Goal: Task Accomplishment & Management: Use online tool/utility

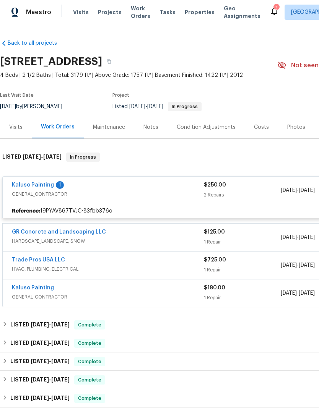
click at [44, 188] on link "Kaluso Painting" at bounding box center [33, 184] width 42 height 5
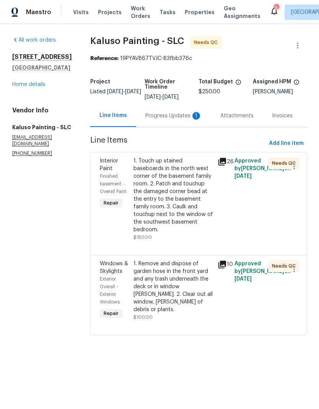
click at [177, 117] on div "Progress Updates 1" at bounding box center [173, 116] width 57 height 8
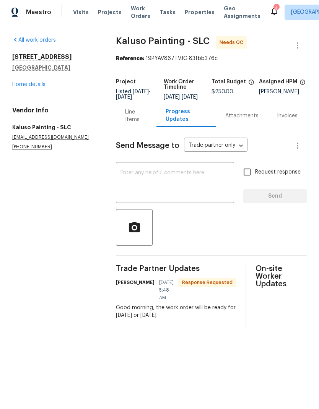
click at [38, 87] on link "Home details" at bounding box center [28, 84] width 33 height 5
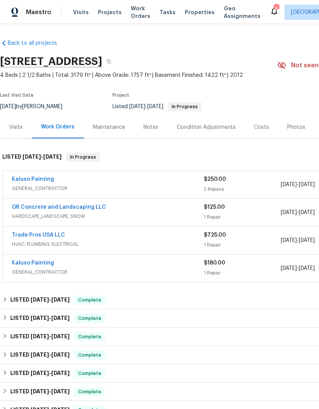
click at [55, 185] on div "Kaluso Painting" at bounding box center [108, 179] width 192 height 9
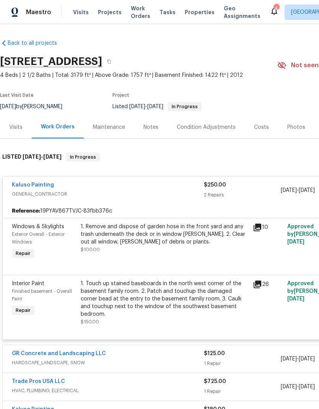
click at [151, 253] on div "1. Remove and dispose of garden hose in the front yard and any trash underneath…" at bounding box center [164, 238] width 167 height 31
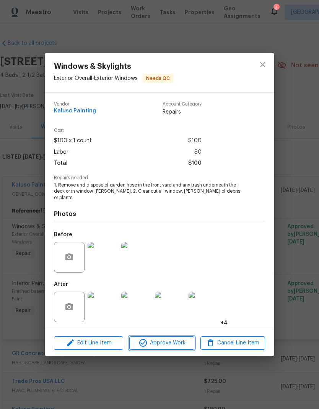
click at [172, 343] on span "Approve Work" at bounding box center [161, 343] width 60 height 10
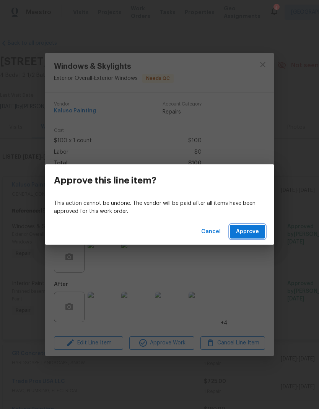
click at [255, 231] on span "Approve" at bounding box center [247, 232] width 23 height 10
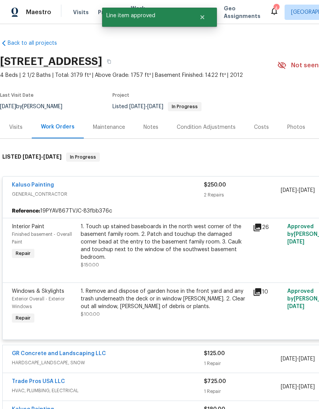
click at [193, 258] on div "1. Touch up stained baseboards in the north west corner of the basement family …" at bounding box center [164, 242] width 167 height 38
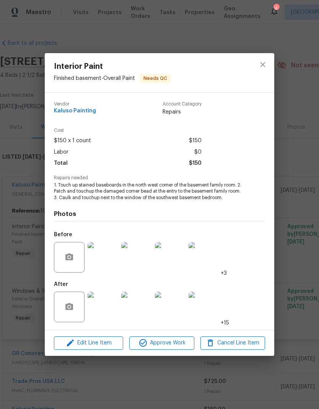
click at [112, 313] on img at bounding box center [103, 307] width 31 height 31
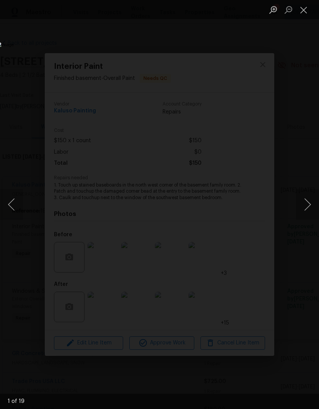
click at [306, 209] on button "Next image" at bounding box center [307, 204] width 23 height 31
click at [303, 206] on button "Next image" at bounding box center [307, 204] width 23 height 31
click at [307, 204] on button "Next image" at bounding box center [307, 204] width 23 height 31
click at [303, 205] on button "Next image" at bounding box center [307, 204] width 23 height 31
click at [303, 15] on button "Close lightbox" at bounding box center [303, 9] width 15 height 13
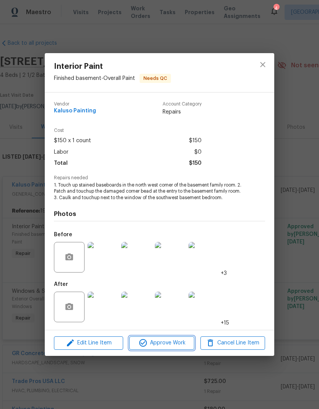
click at [171, 347] on span "Approve Work" at bounding box center [161, 343] width 60 height 10
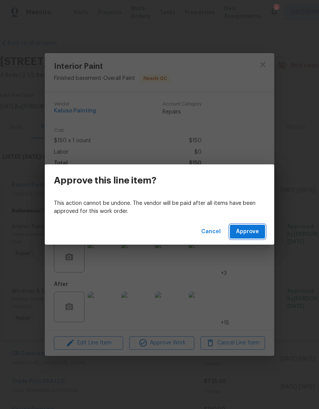
click at [249, 230] on span "Approve" at bounding box center [247, 232] width 23 height 10
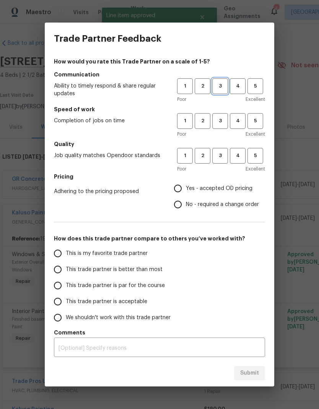
click at [223, 89] on span "3" at bounding box center [220, 86] width 14 height 9
click at [222, 119] on span "3" at bounding box center [220, 121] width 14 height 9
click at [224, 162] on button "3" at bounding box center [220, 156] width 16 height 16
click at [186, 190] on input "Yes - accepted OD pricing" at bounding box center [178, 188] width 16 height 16
radio input "true"
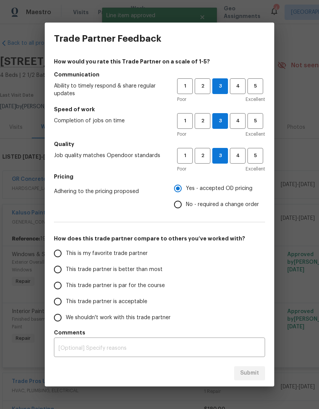
click at [65, 255] on input "This is my favorite trade partner" at bounding box center [58, 253] width 16 height 16
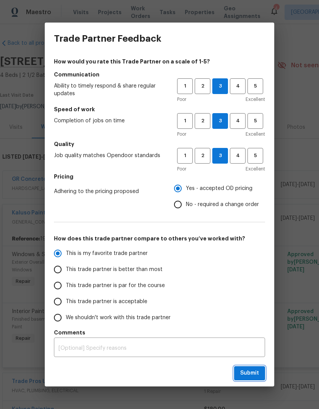
click at [253, 369] on span "Submit" at bounding box center [249, 373] width 19 height 10
radio input "true"
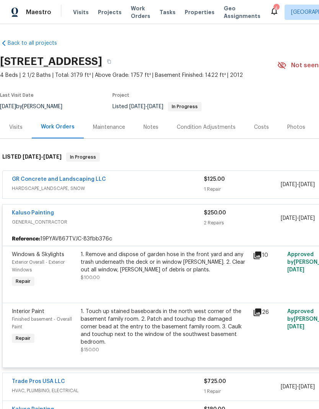
radio input "false"
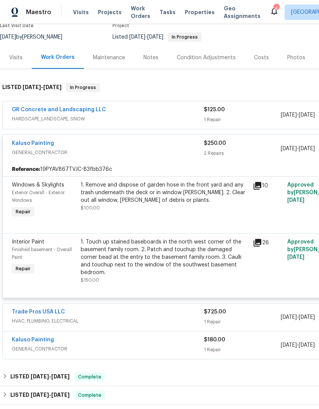
scroll to position [67, 0]
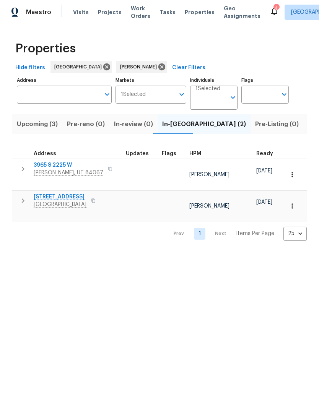
click at [308, 127] on span "Listed (8)" at bounding box center [322, 124] width 29 height 11
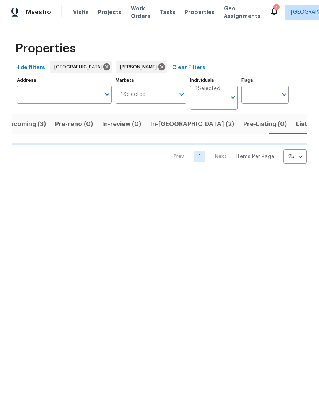
scroll to position [0, 12]
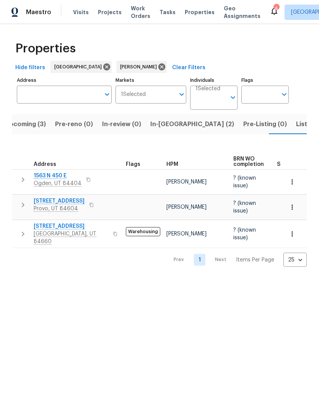
click at [269, 8] on icon at bounding box center [273, 10] width 9 height 9
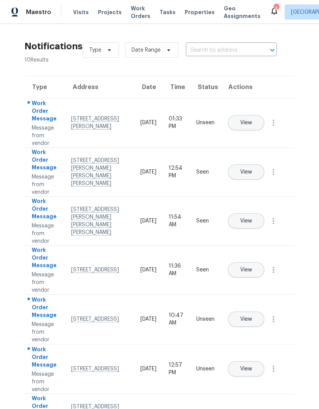
scroll to position [31, 0]
click at [264, 311] on button "View" at bounding box center [246, 318] width 36 height 15
